Goal: Check status: Check status

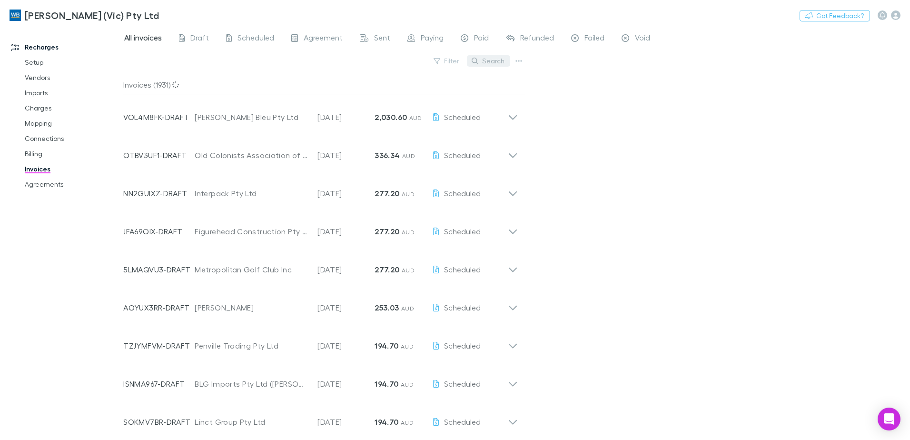
click at [492, 61] on button "Search" at bounding box center [488, 60] width 43 height 11
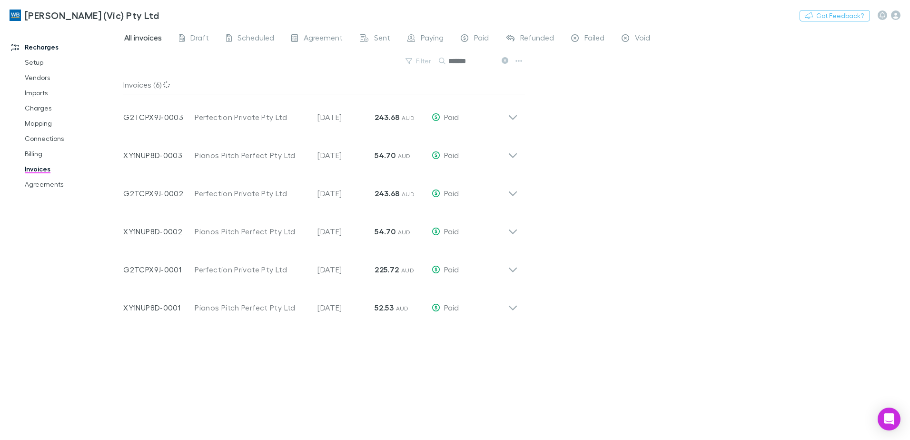
type input "*******"
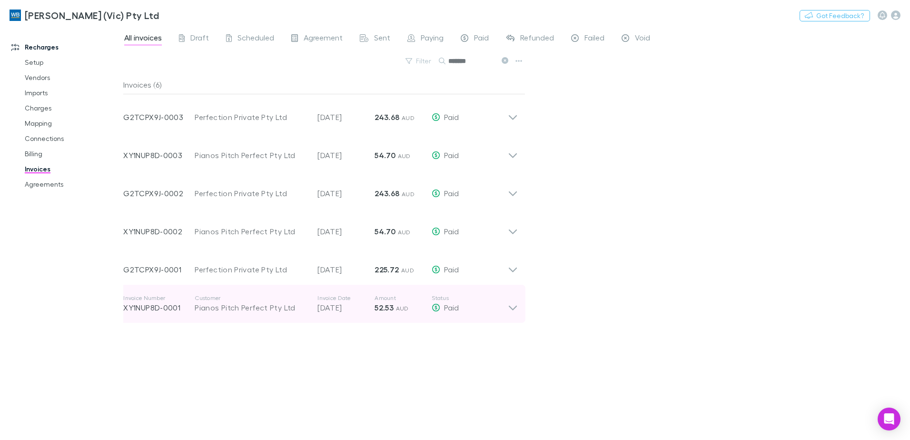
click at [518, 306] on icon at bounding box center [513, 303] width 10 height 19
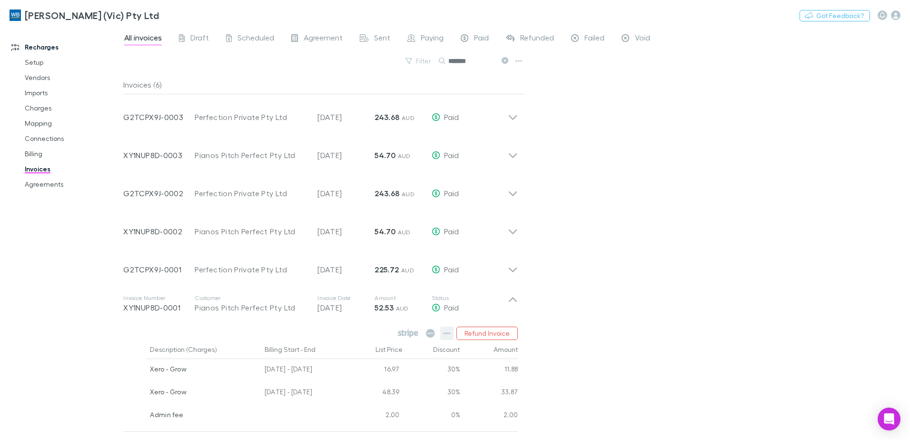
click at [448, 330] on icon "button" at bounding box center [446, 333] width 7 height 8
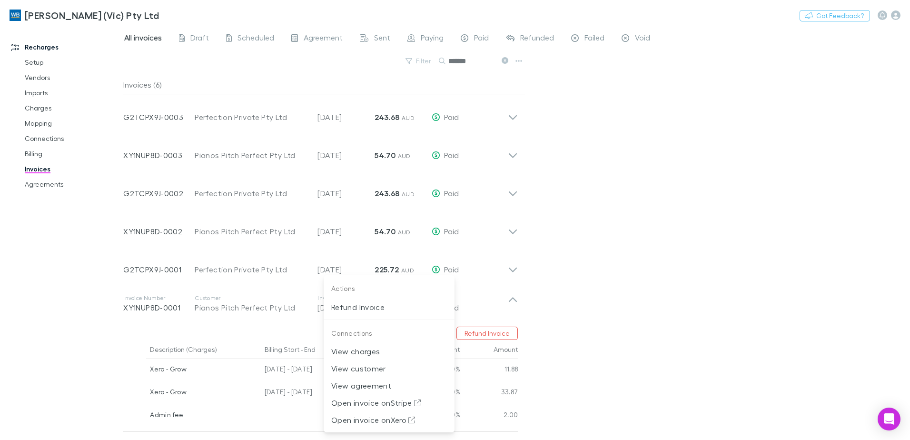
click at [631, 298] on div at bounding box center [455, 220] width 910 height 440
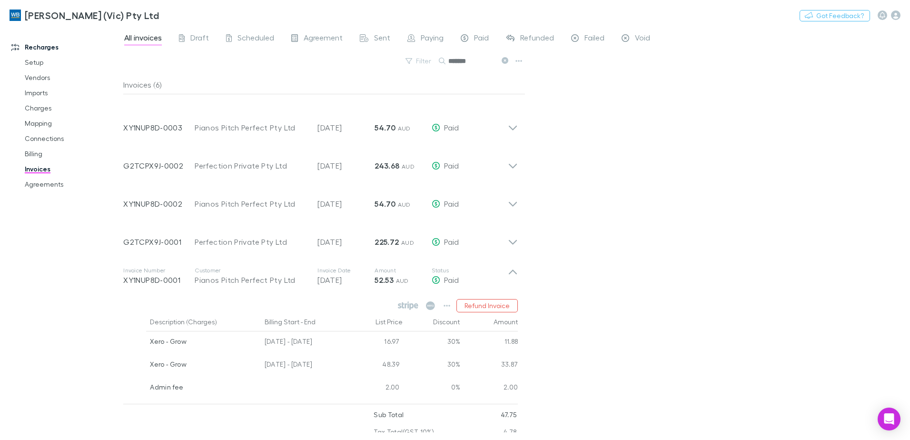
scroll to position [53, 0]
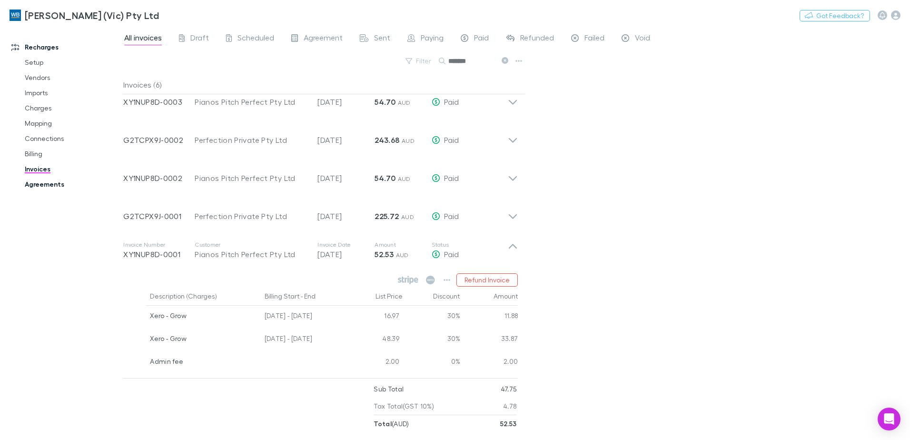
click at [28, 182] on link "Agreements" at bounding box center [71, 184] width 113 height 15
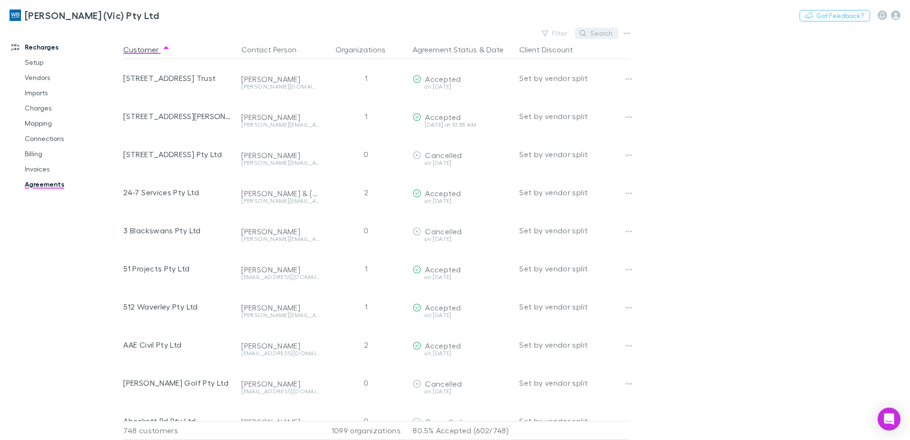
click at [596, 28] on button "Search" at bounding box center [596, 33] width 43 height 11
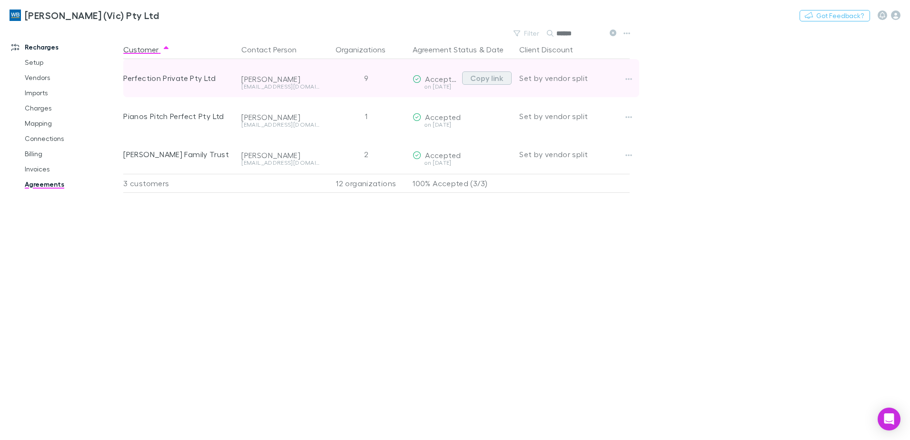
type input "******"
click at [479, 75] on button "Copy link" at bounding box center [486, 77] width 49 height 13
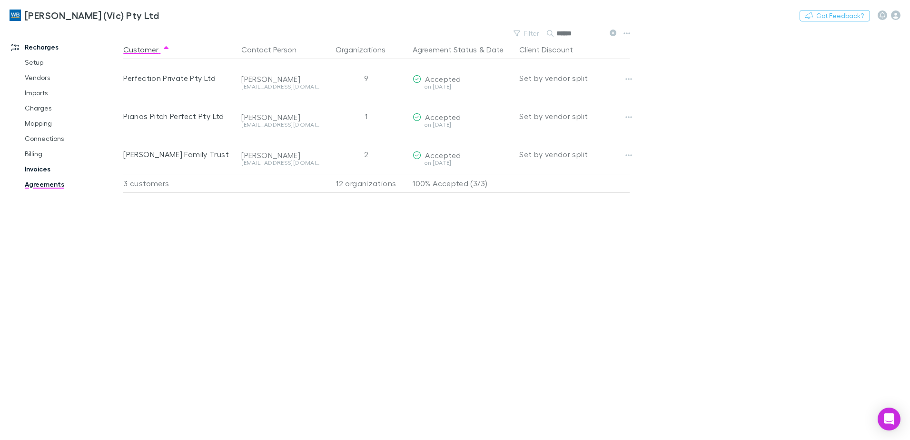
click at [43, 166] on link "Invoices" at bounding box center [71, 168] width 113 height 15
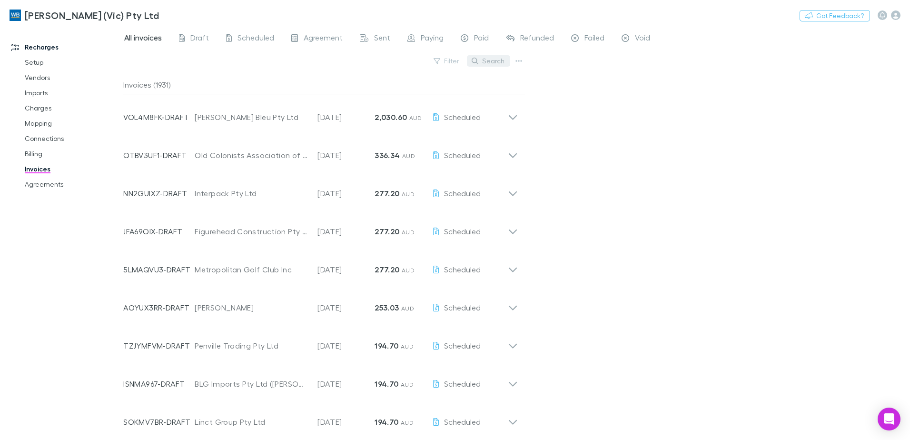
click at [498, 59] on button "Search" at bounding box center [488, 60] width 43 height 11
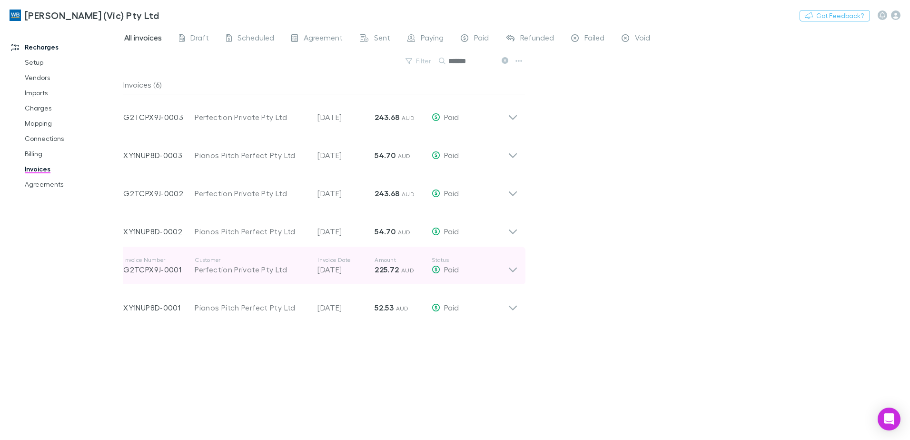
type input "*******"
click at [515, 267] on icon at bounding box center [513, 265] width 10 height 19
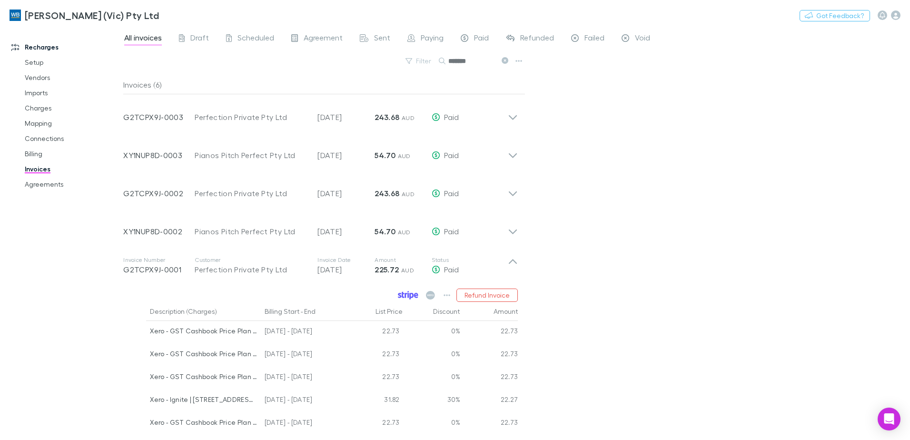
click at [411, 296] on icon at bounding box center [411, 296] width 4 height 7
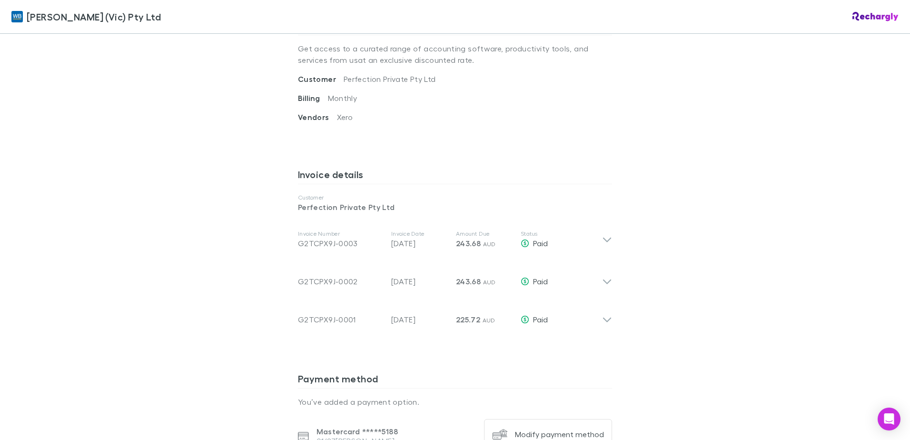
scroll to position [428, 0]
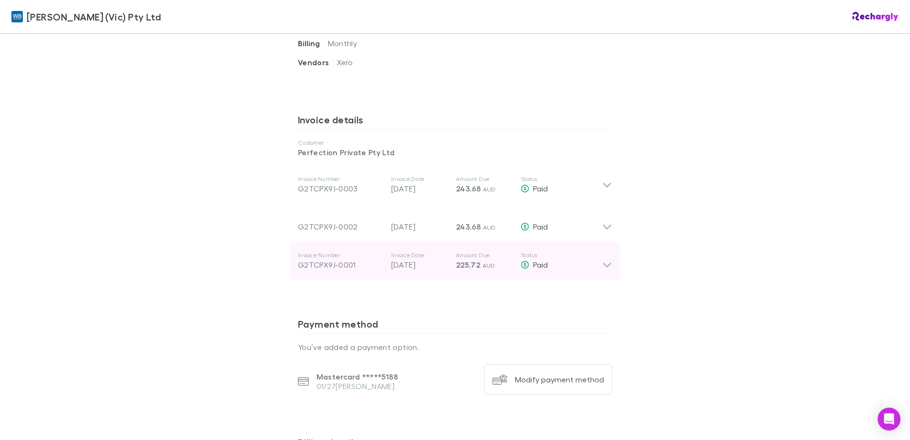
click at [610, 265] on div "Invoice Number G2TCPX9J-0001 Invoice Date 28 Jul 2025 Amount Due 225.72 AUD Sta…" at bounding box center [454, 261] width 329 height 38
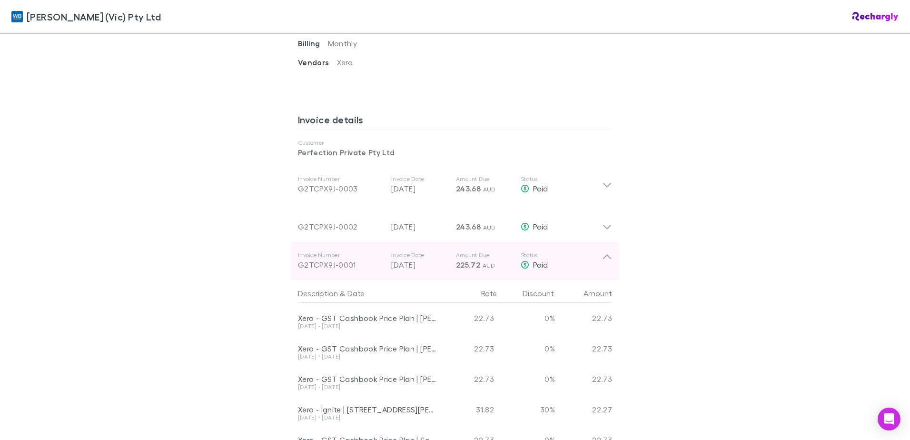
click at [593, 254] on p "Status" at bounding box center [561, 255] width 81 height 8
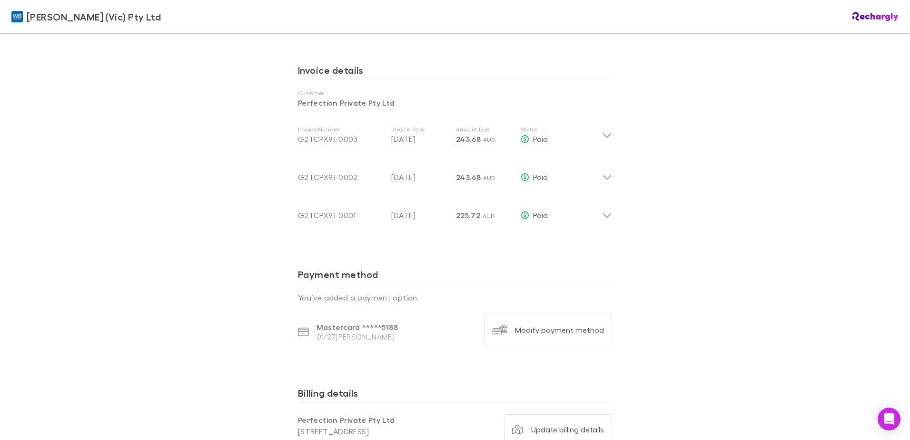
scroll to position [476, 0]
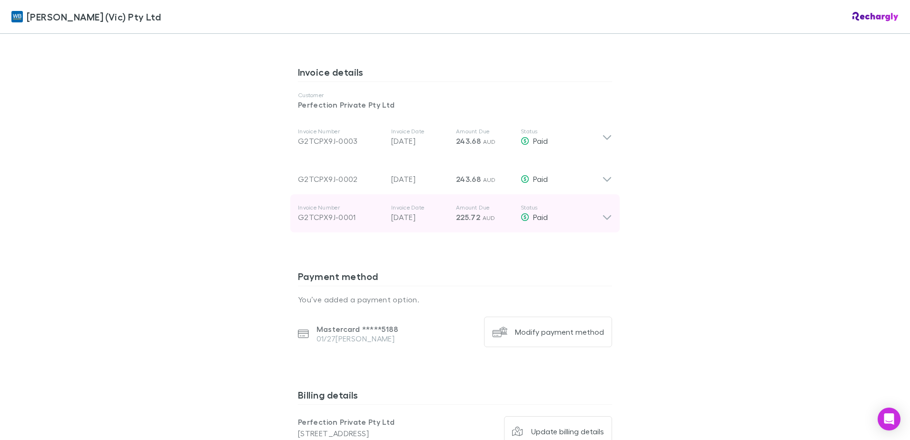
click at [608, 218] on icon at bounding box center [607, 213] width 10 height 19
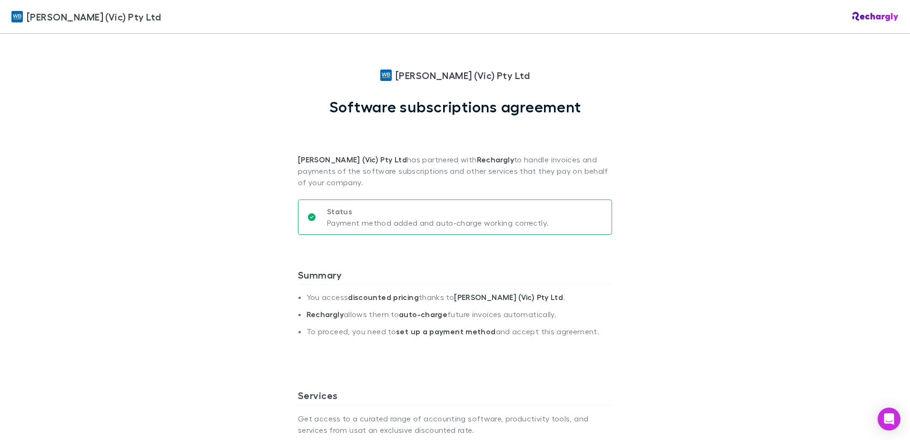
scroll to position [0, 0]
